Goal: Task Accomplishment & Management: Use online tool/utility

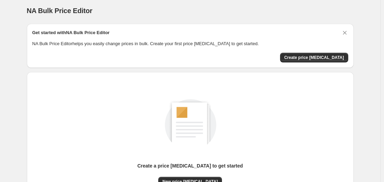
scroll to position [76, 0]
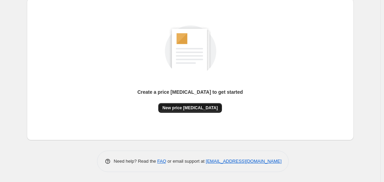
click at [181, 110] on span "New price change job" at bounding box center [189, 108] width 55 height 6
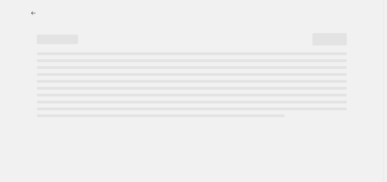
select select "percentage"
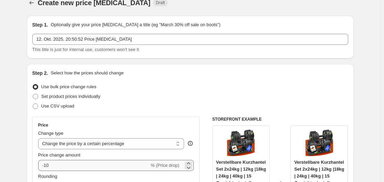
scroll to position [27, 0]
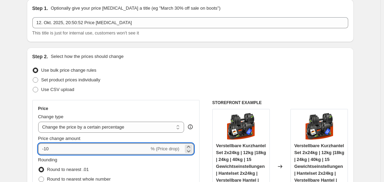
click at [121, 149] on input "-10" at bounding box center [93, 148] width 111 height 11
type input "-1"
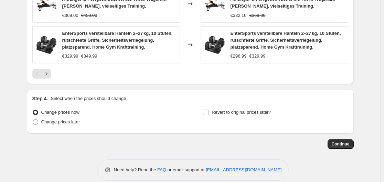
scroll to position [566, 0]
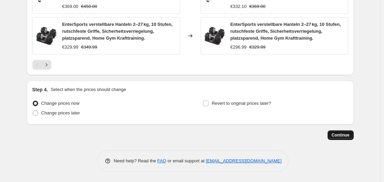
type input "-37"
click at [337, 134] on span "Continue" at bounding box center [341, 135] width 18 height 6
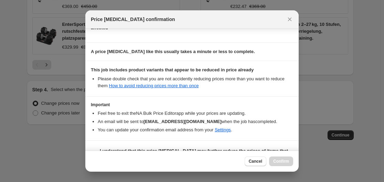
scroll to position [108, 0]
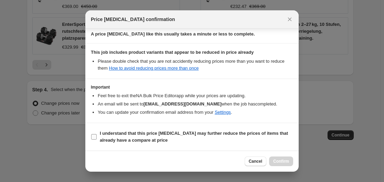
drag, startPoint x: 133, startPoint y: 138, endPoint x: 175, endPoint y: 138, distance: 41.3
click at [133, 138] on b "I understand that this price change job may further reduce the prices of items …" at bounding box center [194, 136] width 188 height 12
drag, startPoint x: 194, startPoint y: 133, endPoint x: 226, endPoint y: 134, distance: 32.0
click at [193, 133] on b "I understand that this price change job may further reduce the prices of items …" at bounding box center [194, 136] width 188 height 12
drag, startPoint x: 238, startPoint y: 117, endPoint x: 243, endPoint y: 119, distance: 4.5
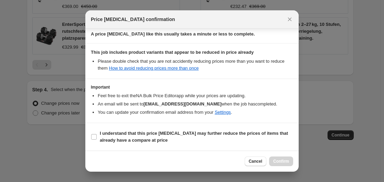
click at [238, 117] on section "Important Feel free to exit the NA Bulk Price Editor app while your prices are …" at bounding box center [191, 100] width 213 height 43
click at [255, 132] on b "I understand that this price change job may further reduce the prices of items …" at bounding box center [194, 136] width 188 height 12
click at [97, 134] on input "I understand that this price change job may further reduce the prices of items …" at bounding box center [94, 137] width 6 height 6
checkbox input "true"
drag, startPoint x: 280, startPoint y: 167, endPoint x: 279, endPoint y: 163, distance: 4.5
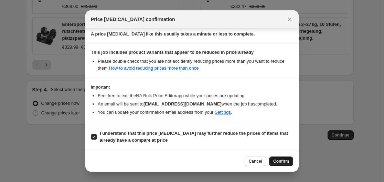
click at [280, 166] on div "Cancel Confirm" at bounding box center [191, 160] width 213 height 21
click at [279, 163] on span "Confirm" at bounding box center [281, 161] width 16 height 6
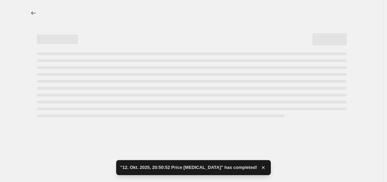
select select "percentage"
